Goal: Information Seeking & Learning: Learn about a topic

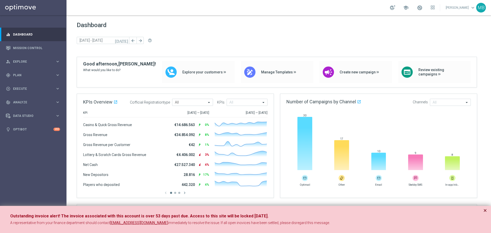
click at [484, 209] on button "×" at bounding box center [486, 211] width 4 height 6
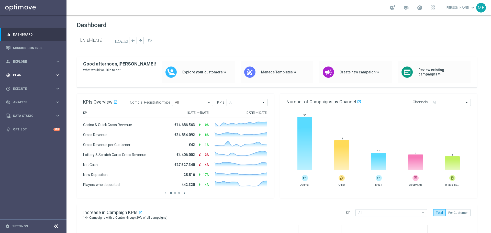
click at [24, 74] on span "Plan" at bounding box center [34, 75] width 42 height 3
click at [24, 85] on link "Target Groups" at bounding box center [33, 86] width 40 height 4
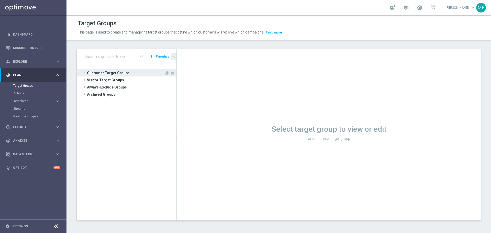
click at [86, 71] on span at bounding box center [84, 73] width 5 height 6
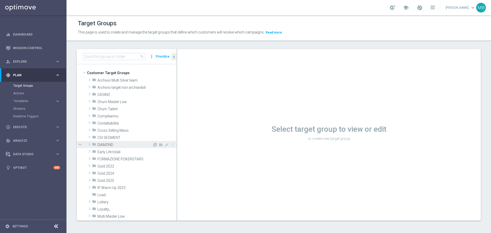
click at [102, 142] on div "folder DIAMOND" at bounding box center [122, 144] width 60 height 7
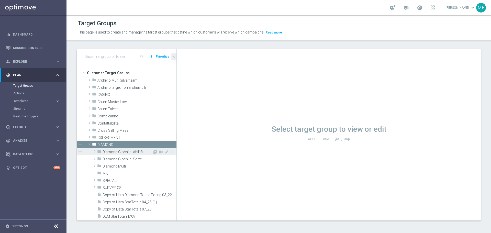
click at [112, 151] on span "Diamond Giochi di Abilità" at bounding box center [128, 152] width 50 height 4
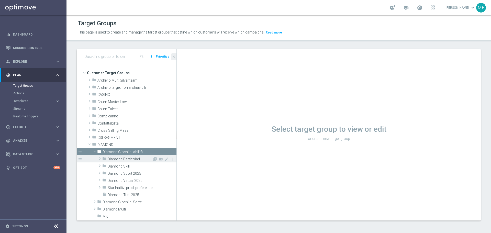
click at [112, 156] on div "folder Diamond Particolari" at bounding box center [127, 158] width 50 height 7
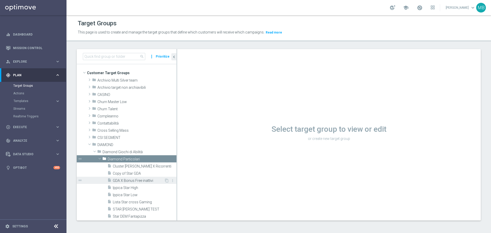
click at [130, 178] on div "insert_drive_file GDA X Bonus Free inattivi" at bounding box center [135, 180] width 57 height 7
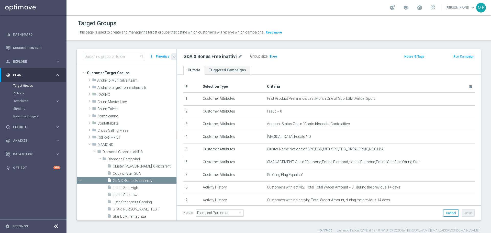
click at [273, 58] on span "Show" at bounding box center [273, 57] width 8 height 4
click at [271, 57] on span "33" at bounding box center [272, 57] width 5 height 5
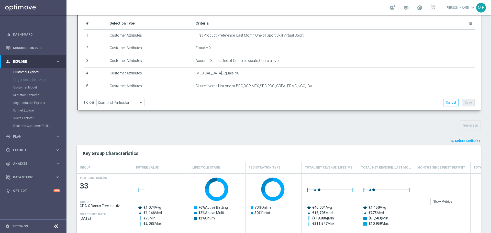
scroll to position [81, 0]
click at [462, 141] on span "Select Attributes" at bounding box center [467, 141] width 25 height 4
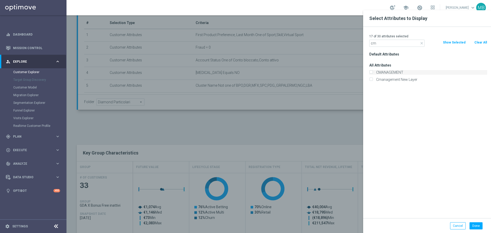
type input "cm"
click at [381, 71] on label "CMANAGEMENT" at bounding box center [431, 72] width 113 height 5
click at [373, 71] on input "CMANAGEMENT" at bounding box center [370, 72] width 3 height 3
checkbox input "true"
click at [402, 46] on input "cm" at bounding box center [396, 43] width 55 height 7
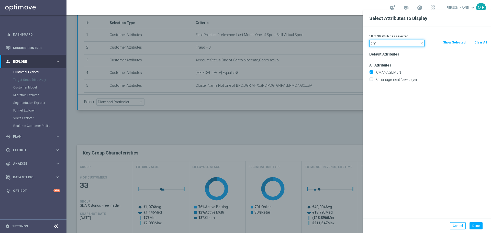
type input "c"
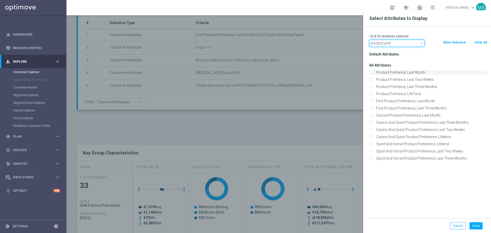
type input "product pref"
click at [372, 72] on input "Product Prefrence, Last Month" at bounding box center [370, 72] width 3 height 3
checkbox input "true"
click at [372, 86] on input "Product Prefrence, Last Three Months" at bounding box center [370, 87] width 3 height 3
checkbox input "true"
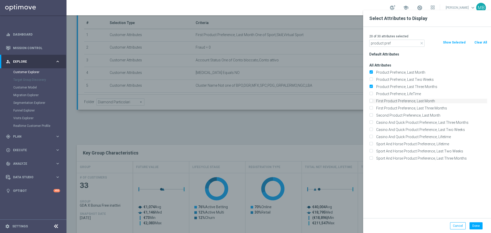
click at [375, 100] on label "First Product Preference, Last Month" at bounding box center [431, 101] width 113 height 5
click at [373, 100] on input "First Product Preference, Last Month" at bounding box center [370, 101] width 3 height 3
checkbox input "true"
click at [372, 107] on input "First Product Preference, Last Three Months" at bounding box center [370, 108] width 3 height 3
checkbox input "true"
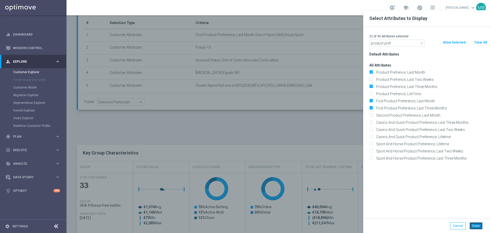
click at [478, 227] on button "Done" at bounding box center [476, 225] width 13 height 7
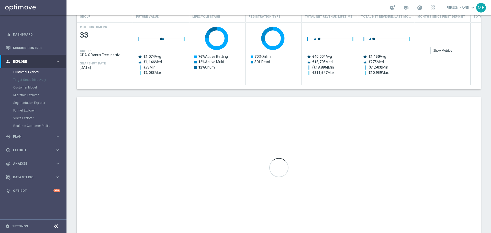
scroll to position [239, 0]
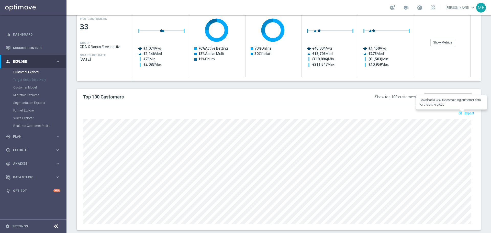
click at [465, 114] on span "Export" at bounding box center [469, 114] width 9 height 4
